Goal: Check status: Check status

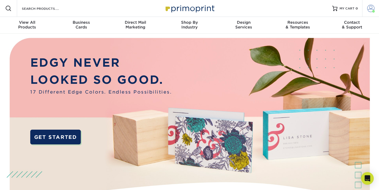
click at [367, 11] on span at bounding box center [370, 8] width 7 height 7
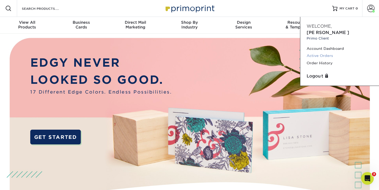
click at [330, 52] on link "Active Orders" at bounding box center [340, 55] width 66 height 7
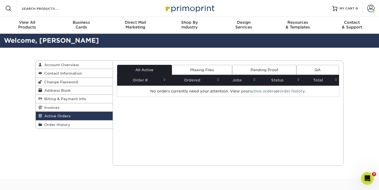
click at [60, 124] on span "Order History" at bounding box center [56, 124] width 28 height 4
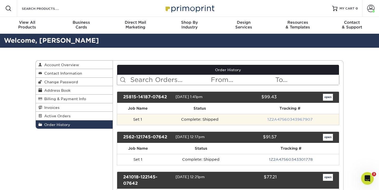
click at [281, 119] on link "1Z2A47560343967907" at bounding box center [289, 119] width 45 height 4
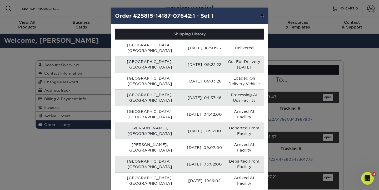
click at [261, 16] on button "×" at bounding box center [262, 15] width 12 height 15
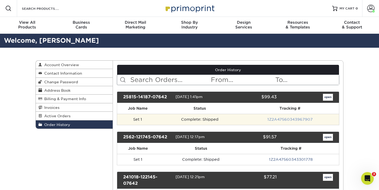
click at [297, 119] on link "1Z2A47560343967907" at bounding box center [289, 119] width 45 height 4
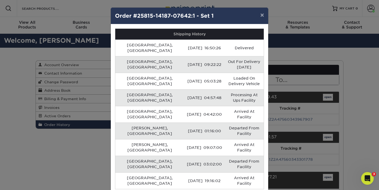
click at [262, 17] on button "×" at bounding box center [262, 15] width 12 height 15
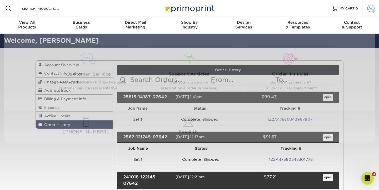
click at [371, 10] on span at bounding box center [370, 8] width 7 height 7
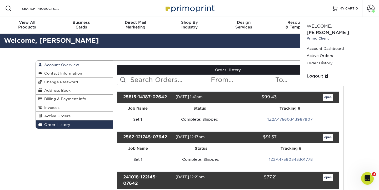
click at [63, 65] on span "Account Overview" at bounding box center [60, 65] width 37 height 4
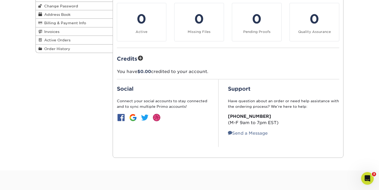
scroll to position [9, 0]
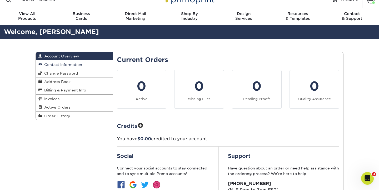
click at [70, 65] on span "Contact Information" at bounding box center [62, 64] width 40 height 4
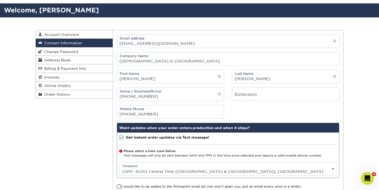
scroll to position [18, 0]
